Goal: Task Accomplishment & Management: Complete application form

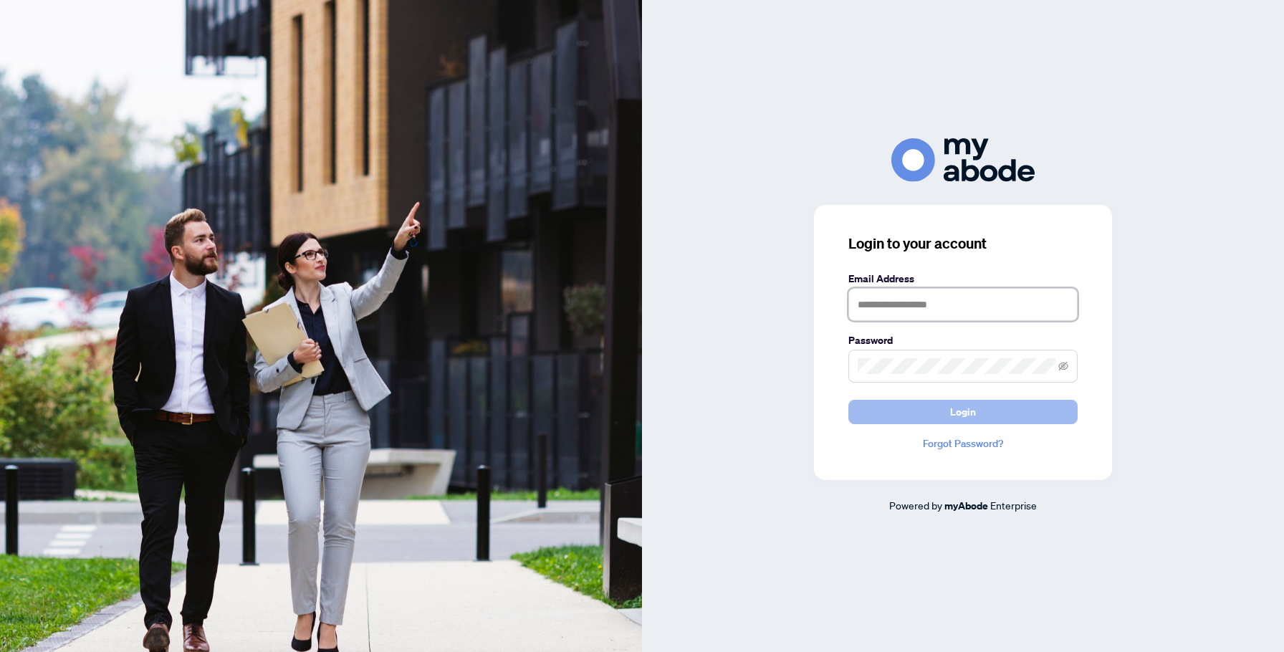
type input "**********"
click at [969, 404] on span "Login" at bounding box center [963, 411] width 26 height 23
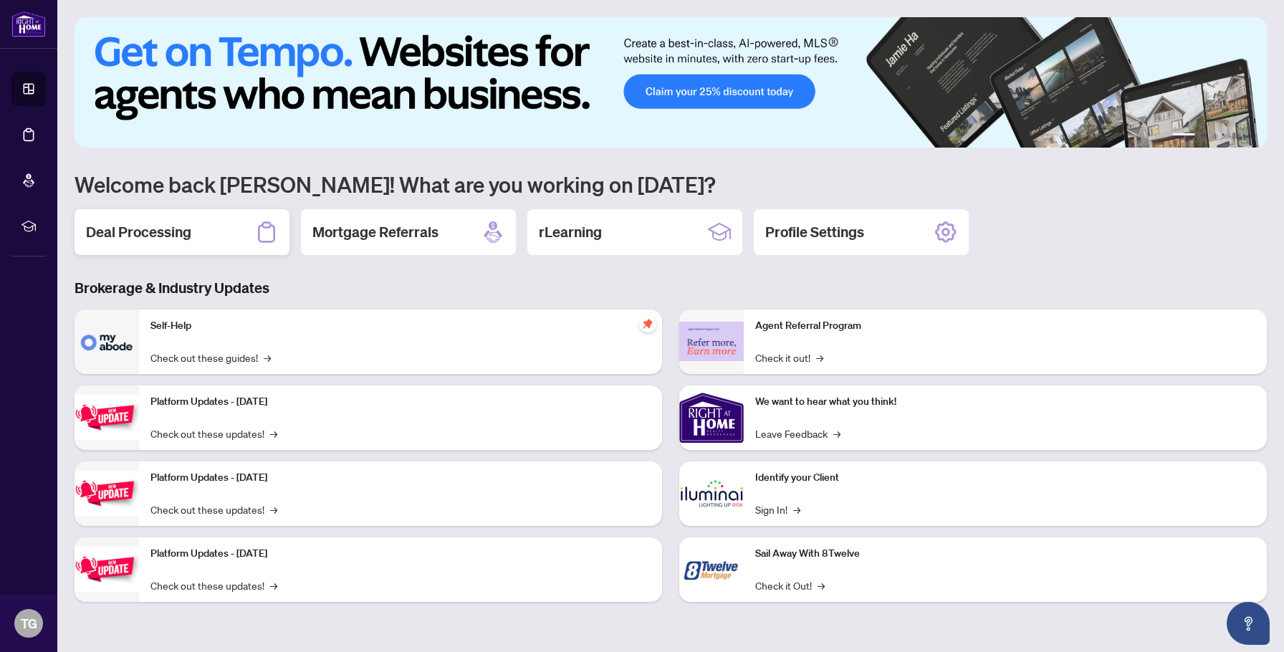
click at [238, 227] on div "Deal Processing" at bounding box center [181, 232] width 215 height 46
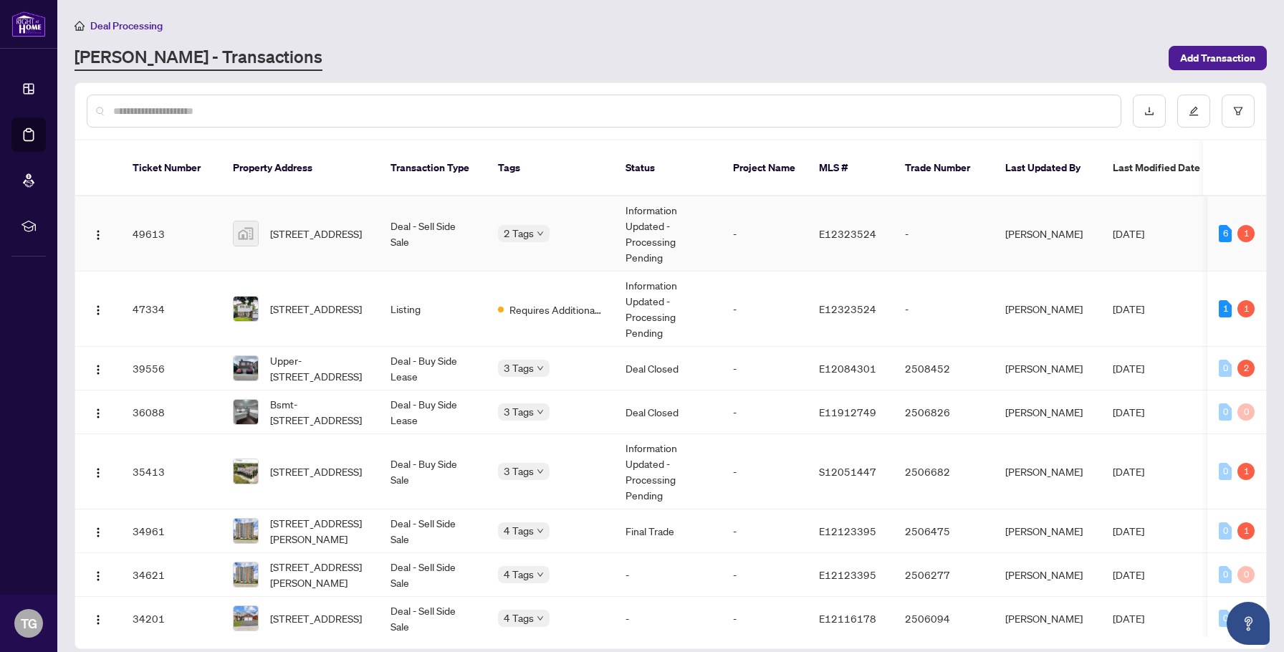
click at [336, 234] on td "[STREET_ADDRESS]" at bounding box center [300, 233] width 158 height 75
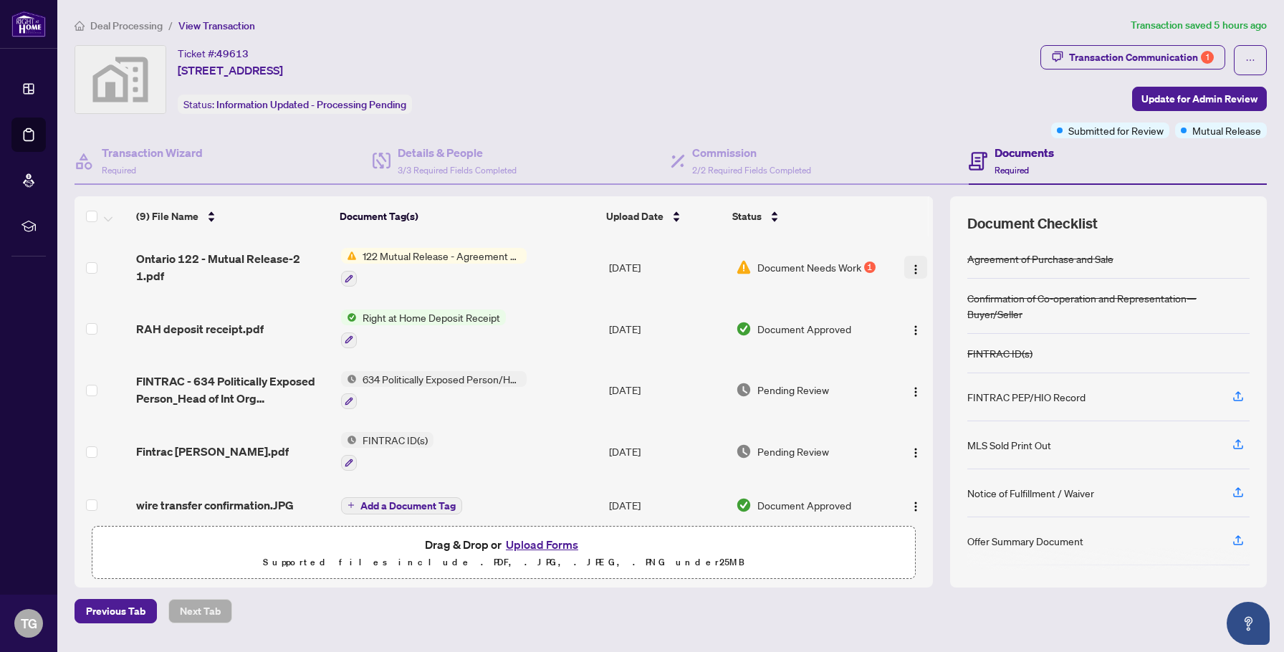
click at [913, 266] on img "button" at bounding box center [915, 269] width 11 height 11
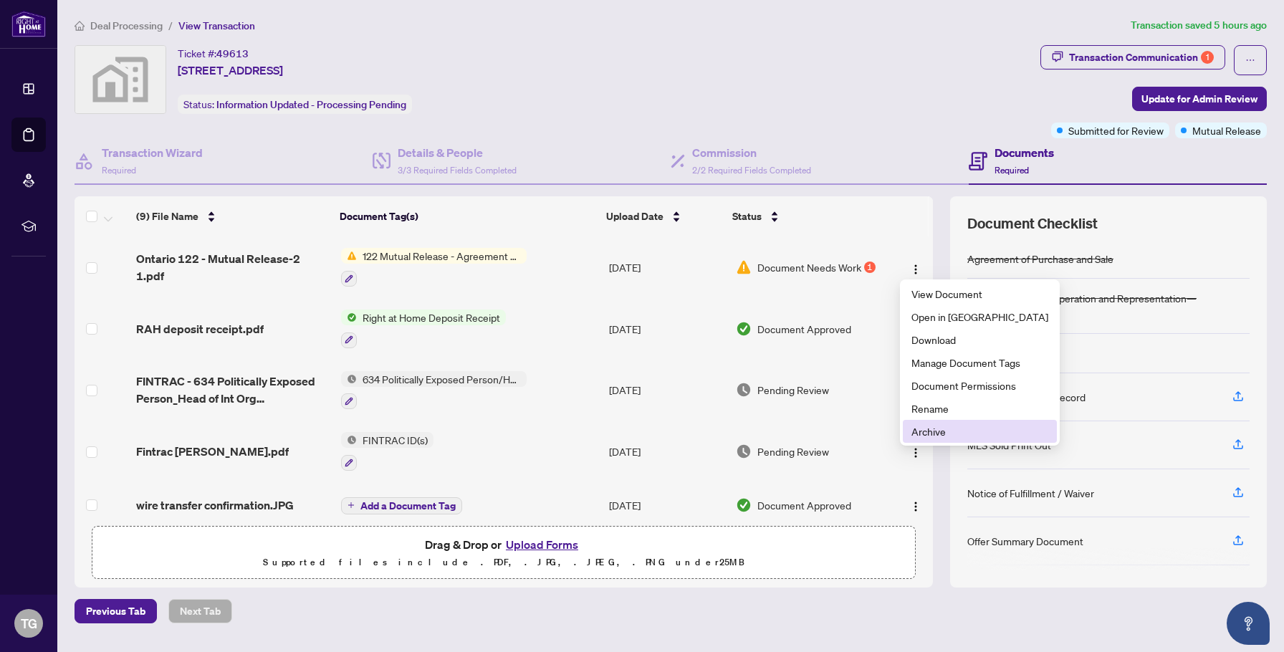
click at [922, 438] on span "Archive" at bounding box center [979, 431] width 137 height 16
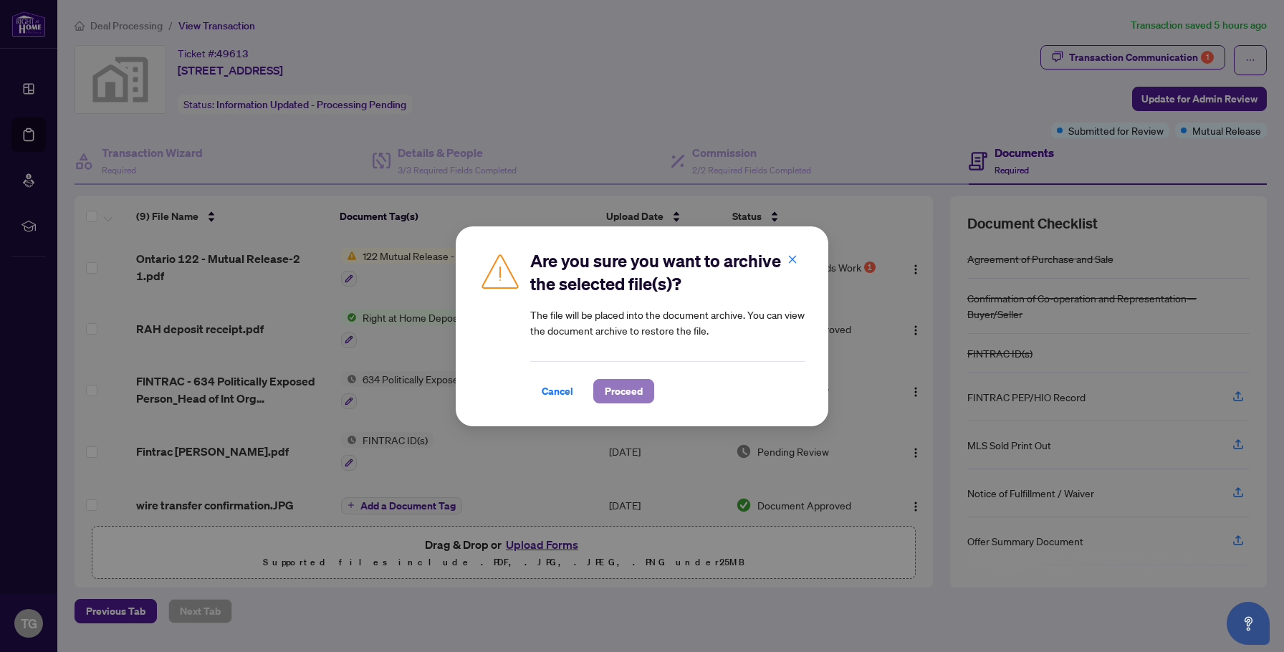
click at [630, 392] on span "Proceed" at bounding box center [624, 391] width 38 height 23
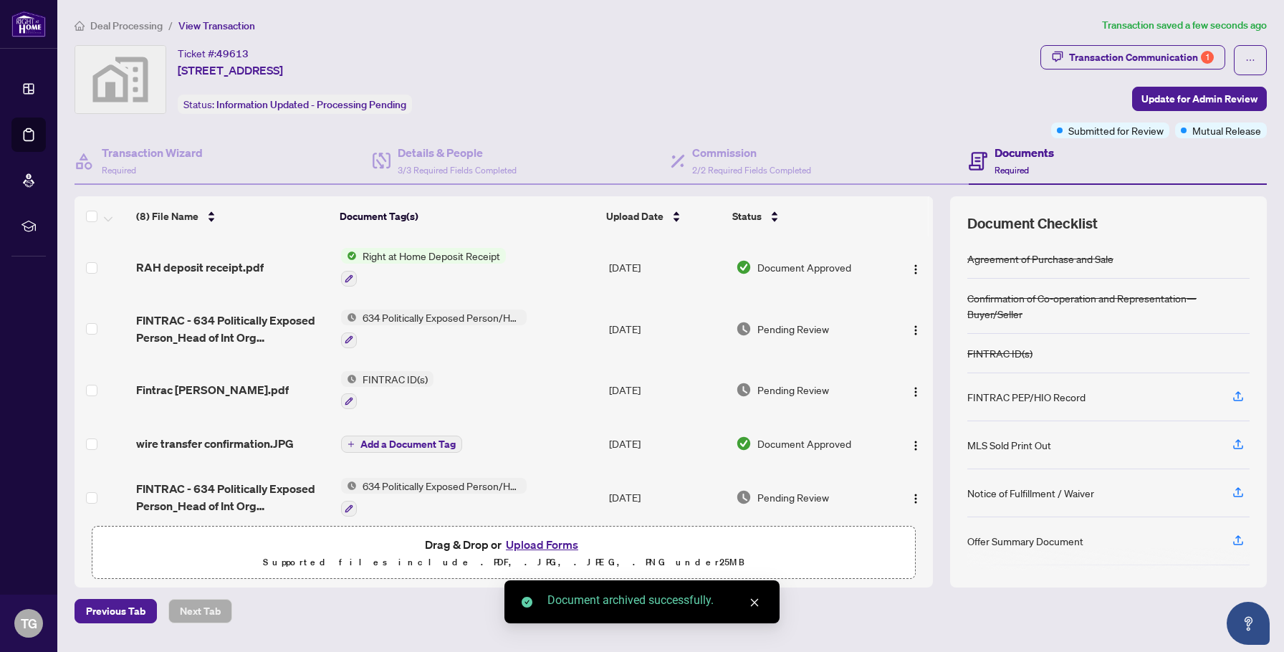
click at [554, 543] on button "Upload Forms" at bounding box center [541, 544] width 81 height 19
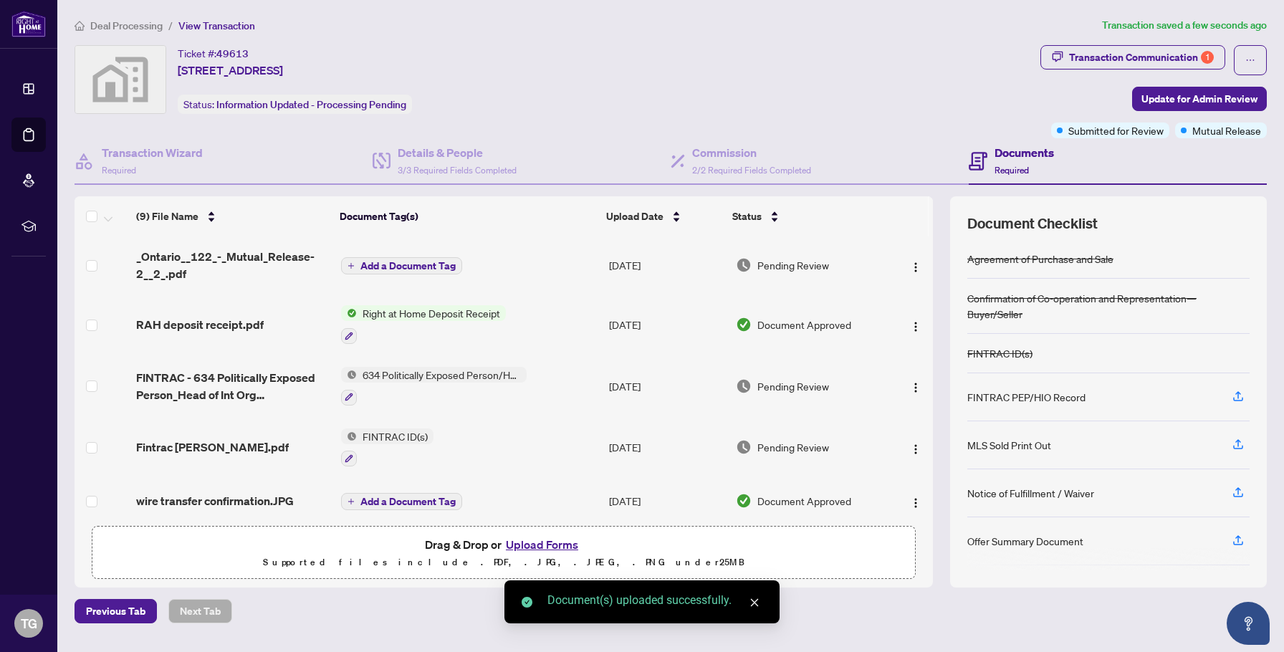
click at [393, 261] on span "Add a Document Tag" at bounding box center [407, 266] width 95 height 10
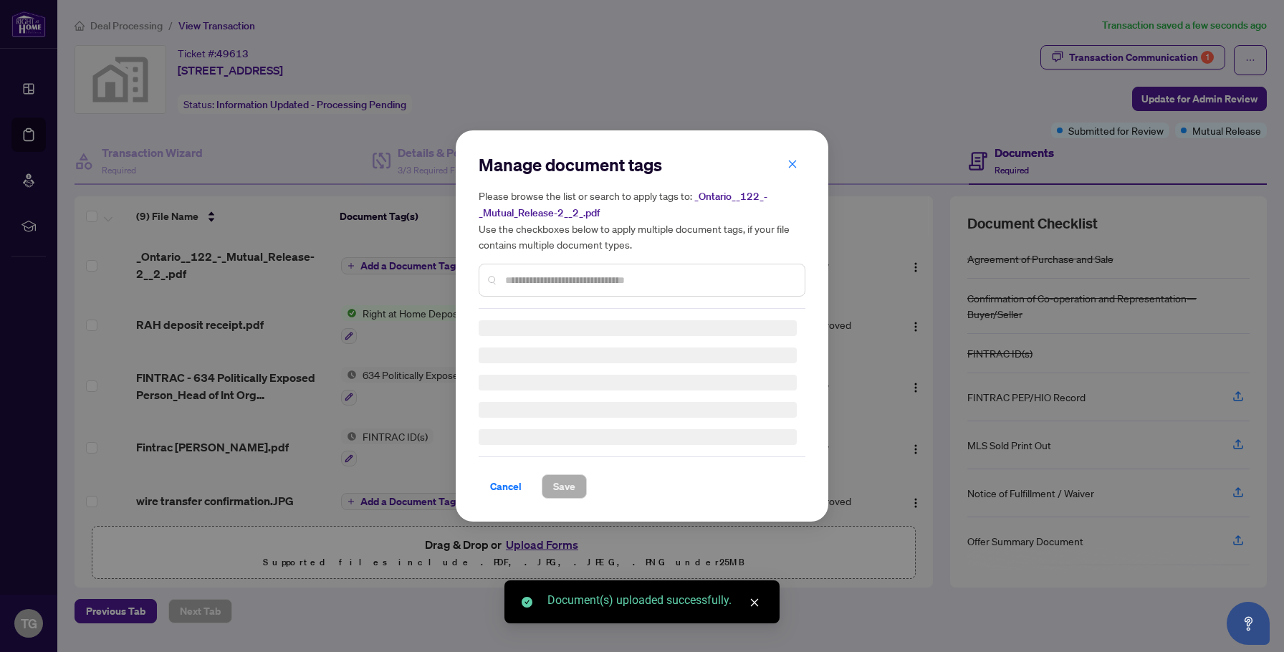
click at [504, 280] on div "Manage document tags Please browse the list or search to apply tags to: _Ontari…" at bounding box center [641, 230] width 327 height 155
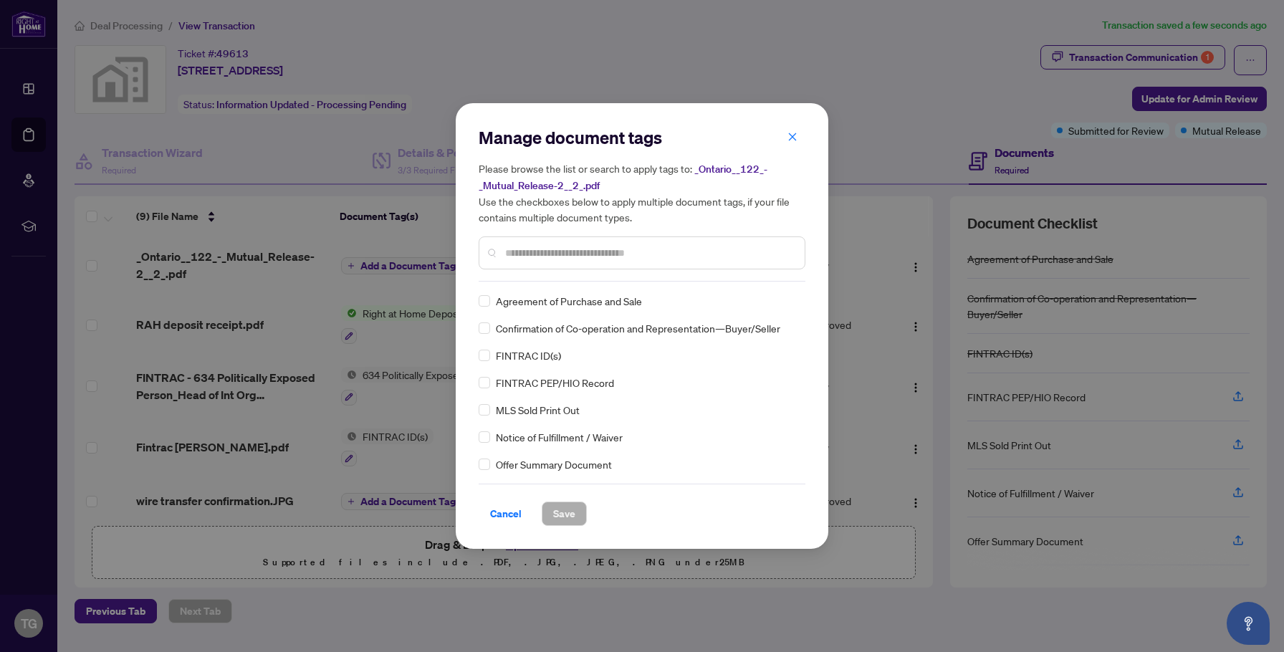
click at [515, 256] on input "text" at bounding box center [649, 253] width 288 height 16
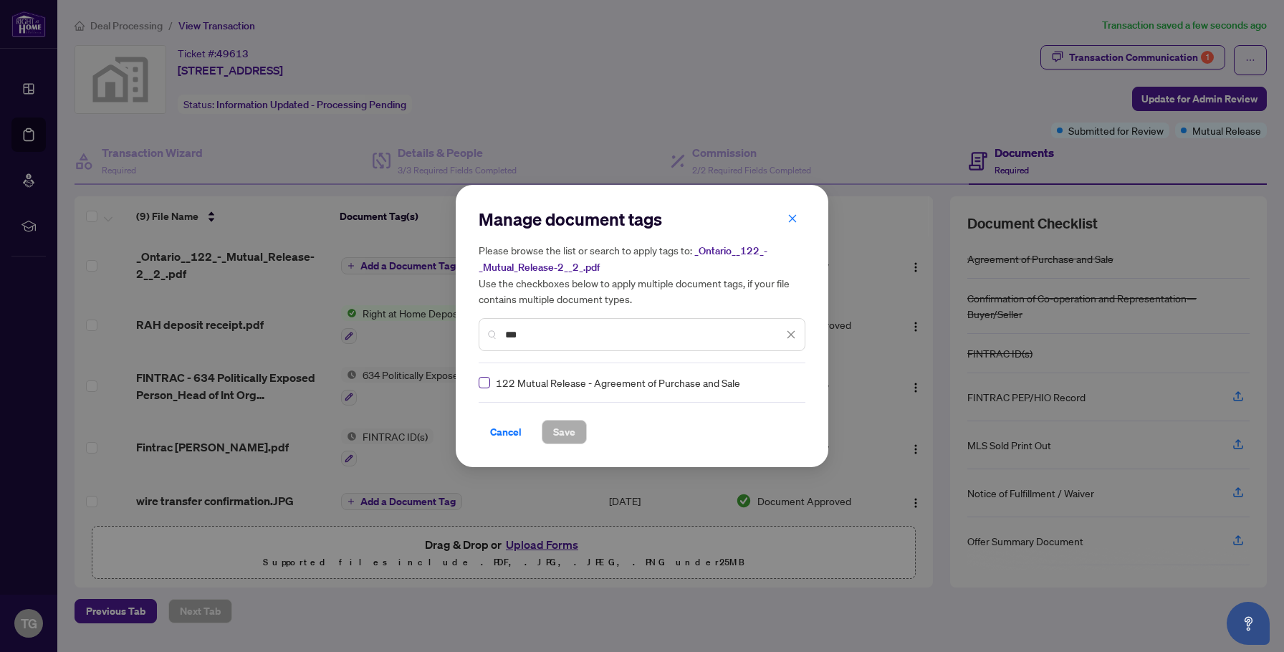
type input "***"
click at [557, 437] on span "Save" at bounding box center [564, 431] width 22 height 23
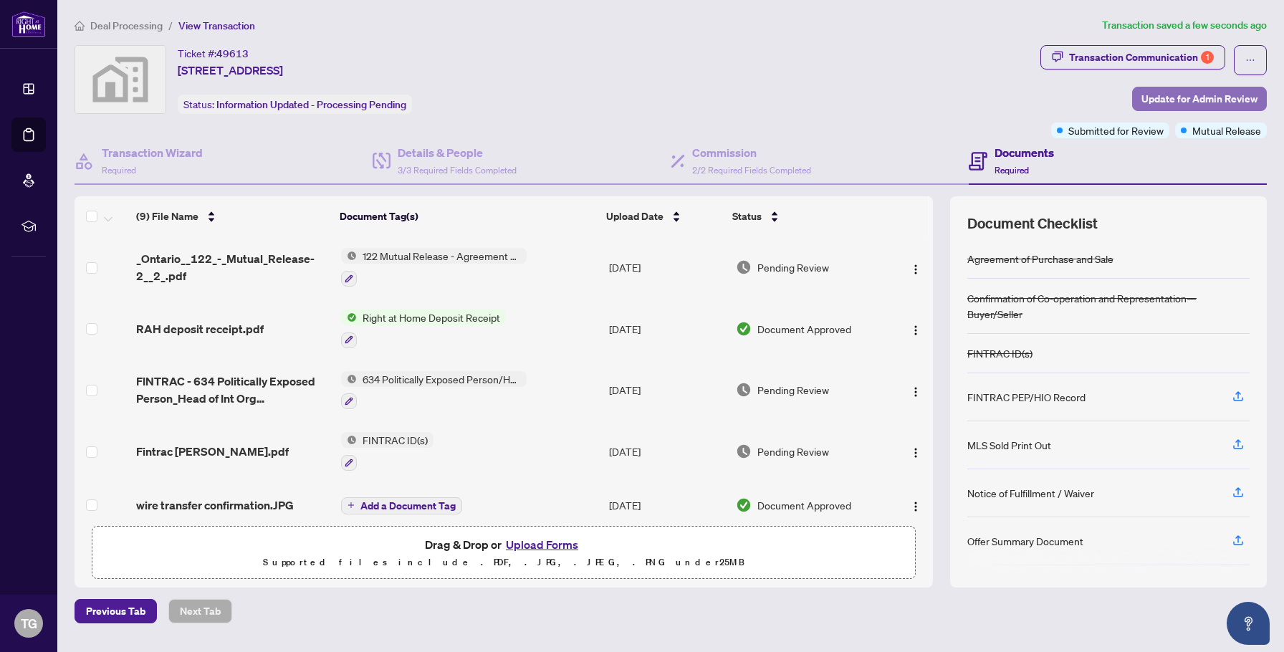
click at [1205, 99] on span "Update for Admin Review" at bounding box center [1199, 98] width 116 height 23
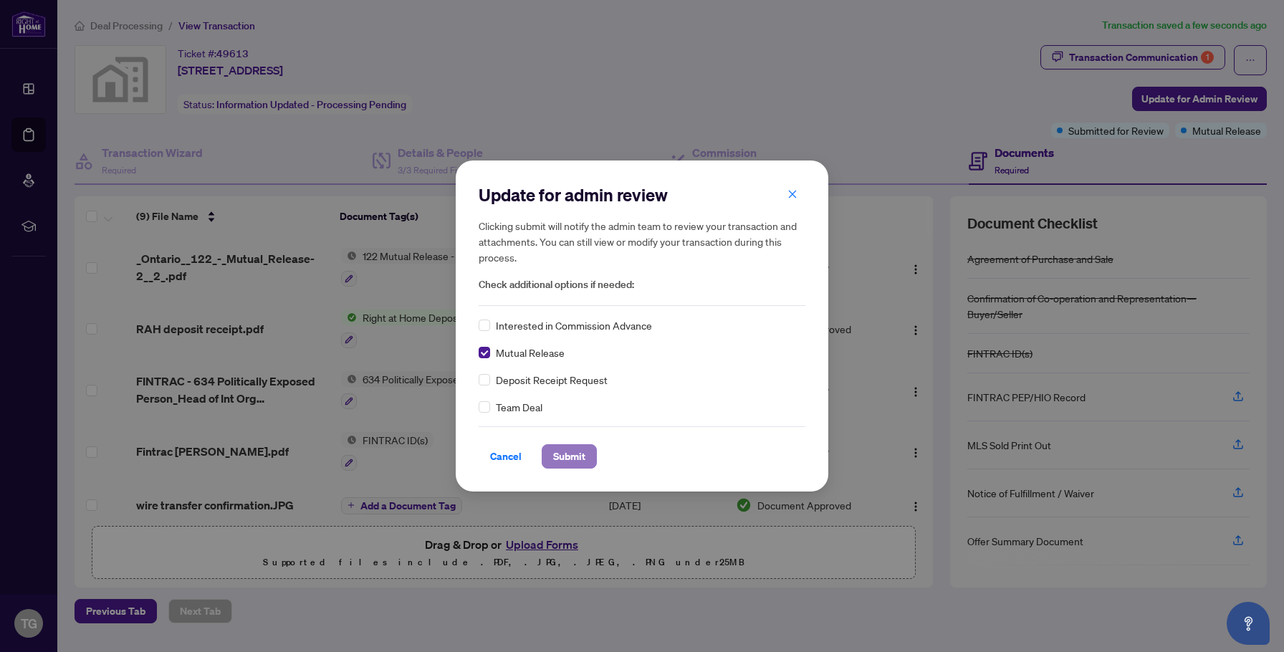
click at [568, 460] on span "Submit" at bounding box center [569, 456] width 32 height 23
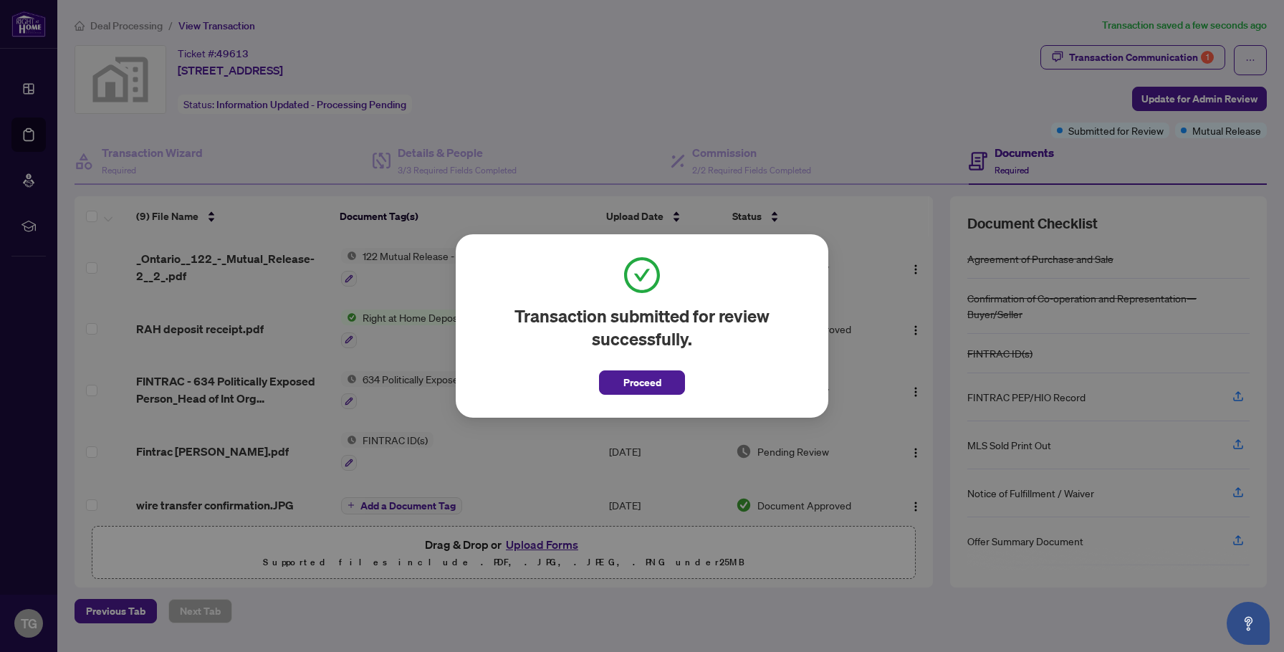
click at [653, 387] on span "Proceed" at bounding box center [642, 382] width 38 height 23
